Goal: Task Accomplishment & Management: Manage account settings

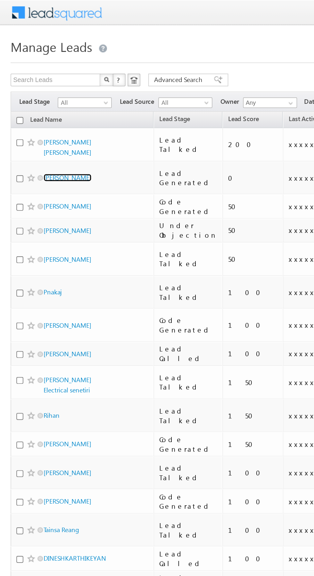
click at [51, 105] on link "Ram chandra Gajraj" at bounding box center [40, 107] width 29 height 5
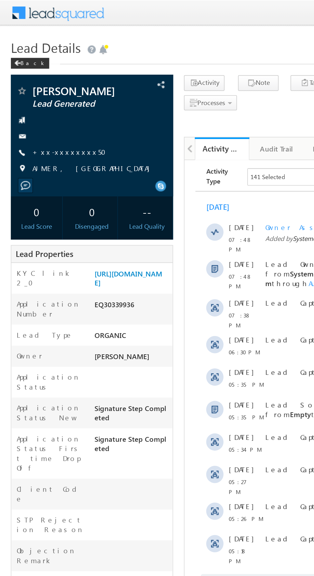
click at [41, 89] on link "+xx-xxxxxxxx50" at bounding box center [42, 89] width 47 height 5
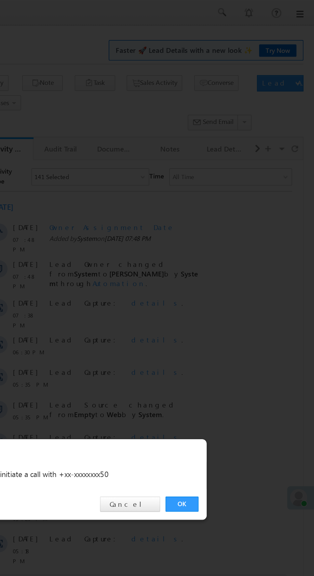
click at [234, 296] on link "OK" at bounding box center [236, 298] width 20 height 9
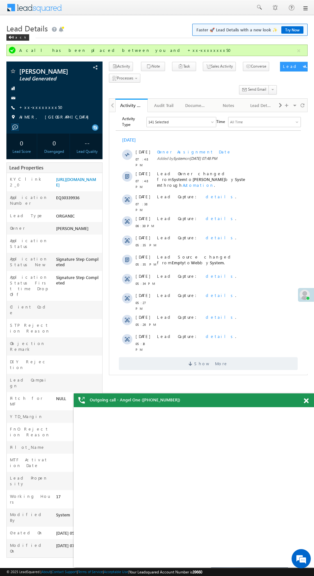
click at [78, 169] on div "Lead Properties" at bounding box center [54, 167] width 96 height 11
click at [84, 187] on link "[URL][DOMAIN_NAME]" at bounding box center [76, 181] width 40 height 11
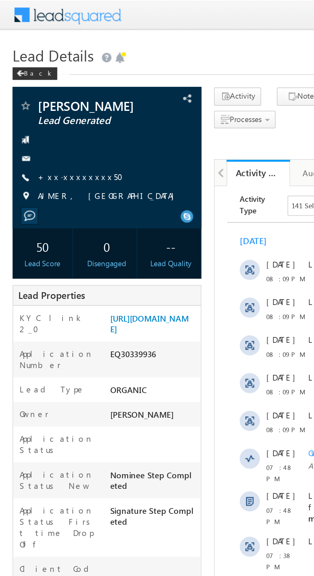
click at [39, 88] on link "+xx-xxxxxxxx50" at bounding box center [42, 89] width 47 height 5
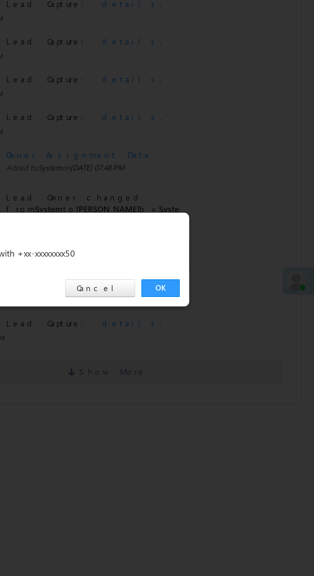
click at [235, 297] on link "OK" at bounding box center [236, 298] width 20 height 9
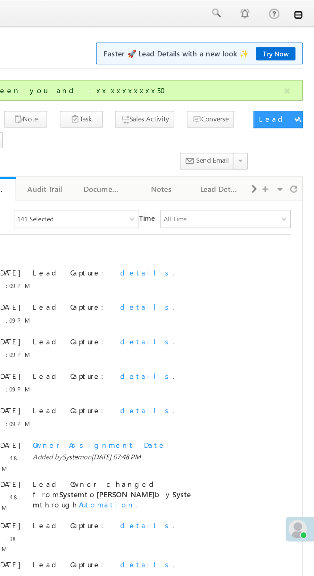
click at [305, 9] on link at bounding box center [304, 8] width 5 height 5
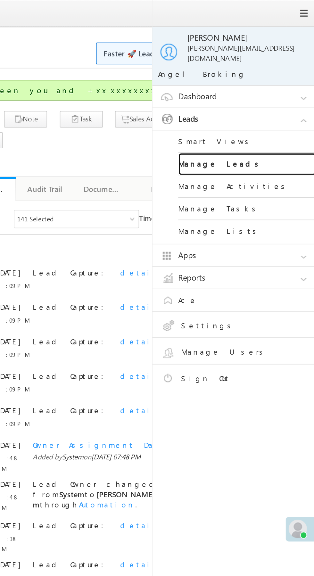
click at [284, 86] on link "Manage Leads" at bounding box center [276, 91] width 77 height 12
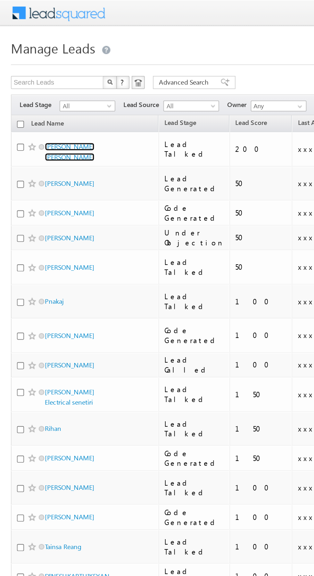
click at [52, 87] on link "[PERSON_NAME] [PERSON_NAME]" at bounding box center [40, 89] width 29 height 11
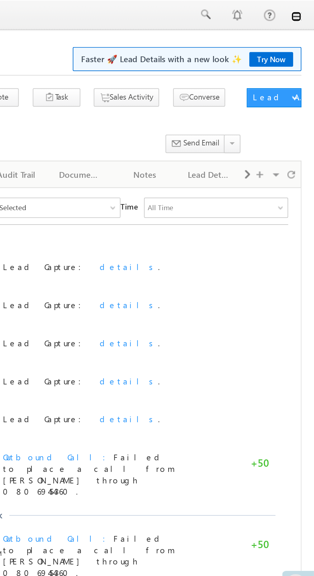
click at [305, 9] on link at bounding box center [304, 8] width 5 height 5
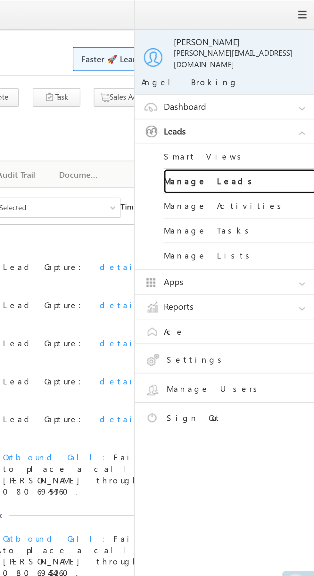
click at [282, 91] on link "Manage Leads" at bounding box center [276, 91] width 77 height 12
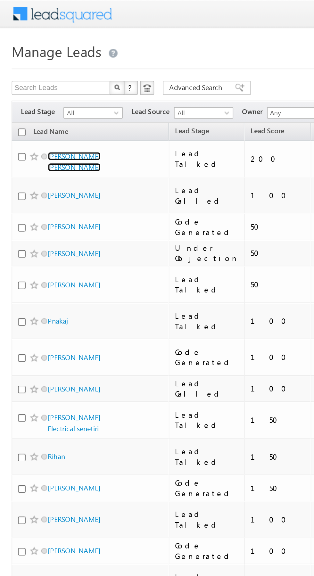
click at [51, 84] on link "[PERSON_NAME] [PERSON_NAME]" at bounding box center [40, 89] width 29 height 11
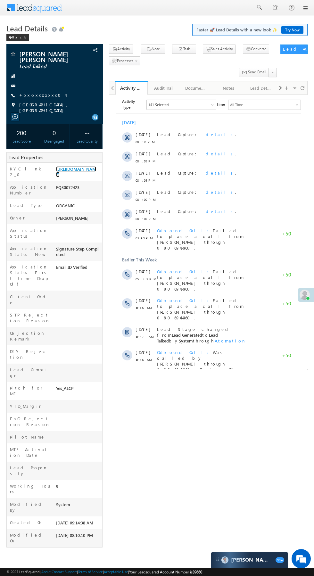
click at [77, 177] on link "[URL][DOMAIN_NAME]" at bounding box center [76, 171] width 40 height 11
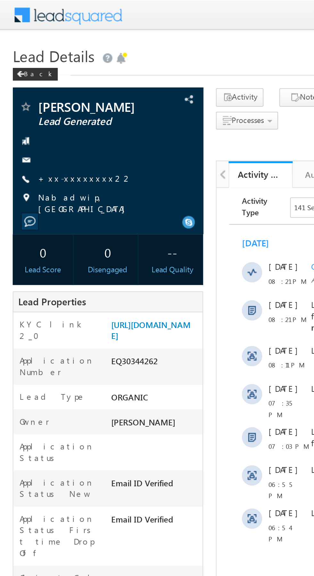
click at [40, 88] on link "+xx-xxxxxxxx22" at bounding box center [43, 89] width 48 height 5
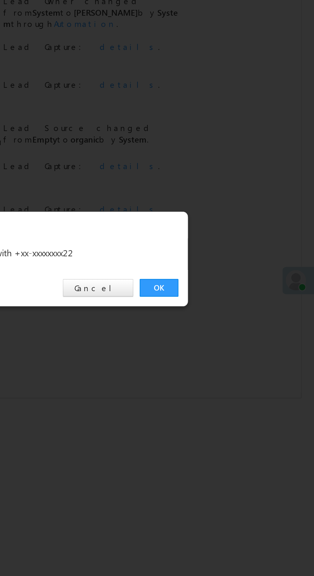
click at [233, 297] on link "OK" at bounding box center [236, 298] width 20 height 9
